Goal: Transaction & Acquisition: Register for event/course

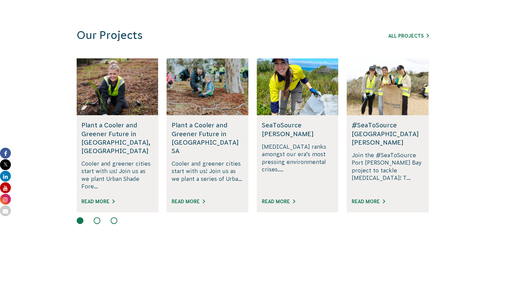
scroll to position [452, 0]
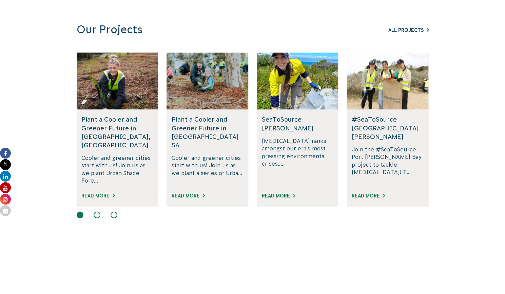
click at [412, 32] on link "All Projects" at bounding box center [408, 29] width 40 height 5
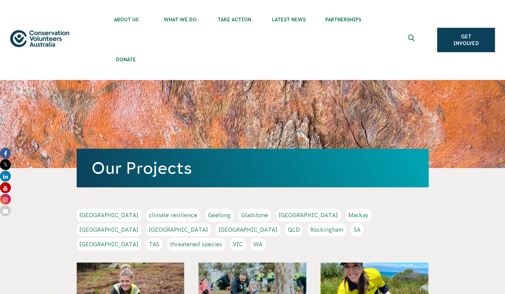
click at [246, 238] on link "VIC" at bounding box center [238, 244] width 16 height 13
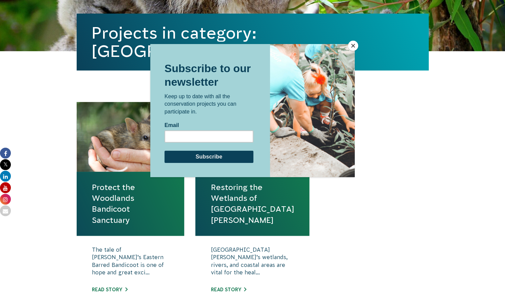
scroll to position [238, 0]
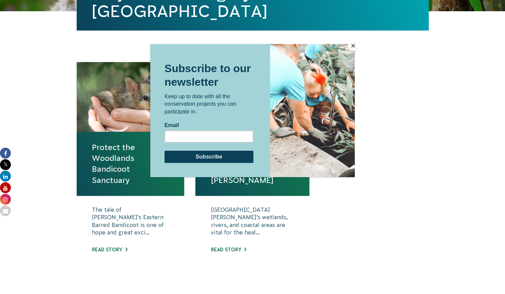
click at [353, 45] on button "Close" at bounding box center [353, 46] width 10 height 10
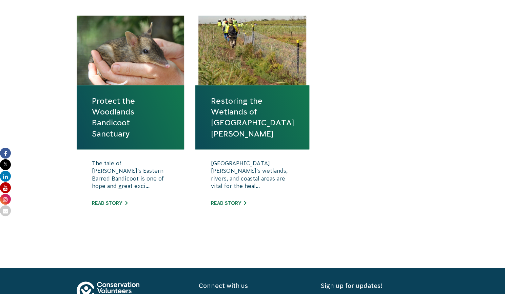
scroll to position [243, 0]
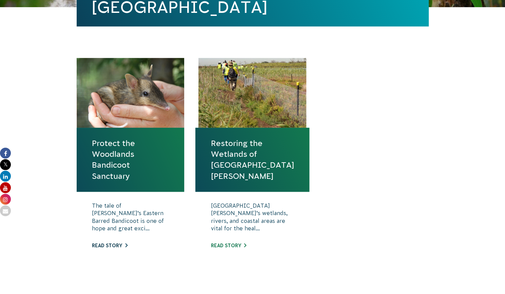
click at [113, 246] on link "Read story" at bounding box center [110, 245] width 36 height 5
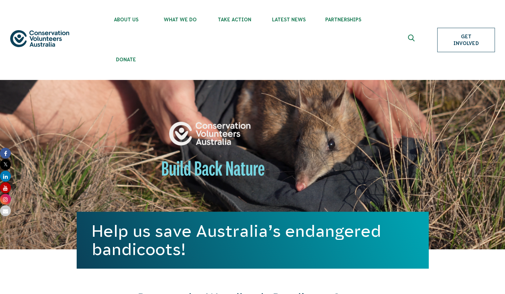
click at [463, 44] on link "Get Involved" at bounding box center [466, 40] width 58 height 24
